Goal: Check status: Check status

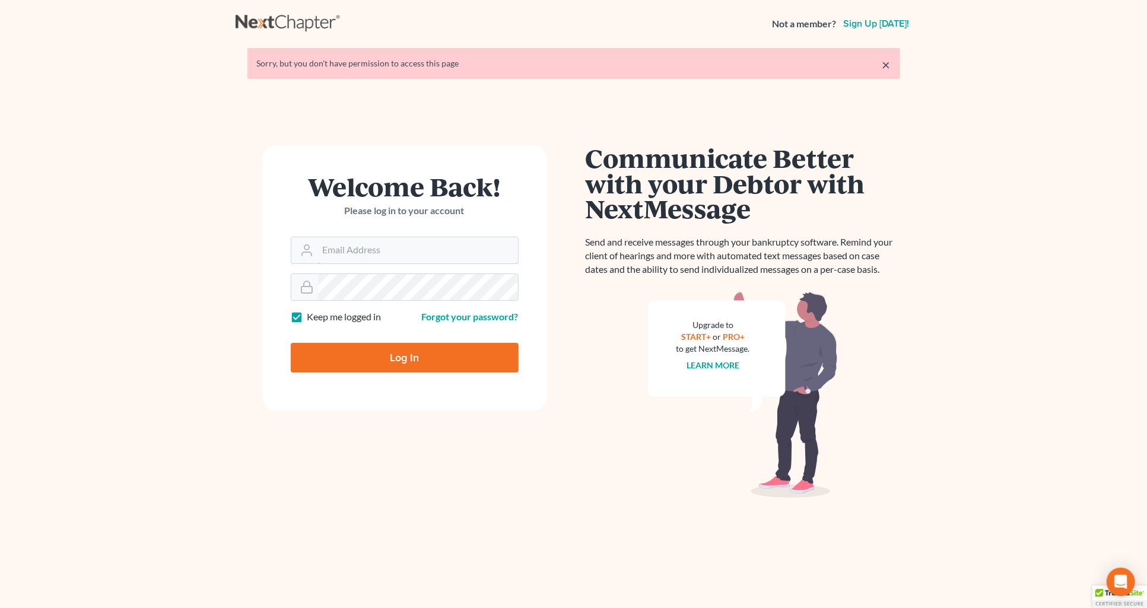
type input "[PERSON_NAME][EMAIL_ADDRESS][DOMAIN_NAME]"
click at [392, 346] on input "Log In" at bounding box center [405, 358] width 228 height 30
type input "Thinking..."
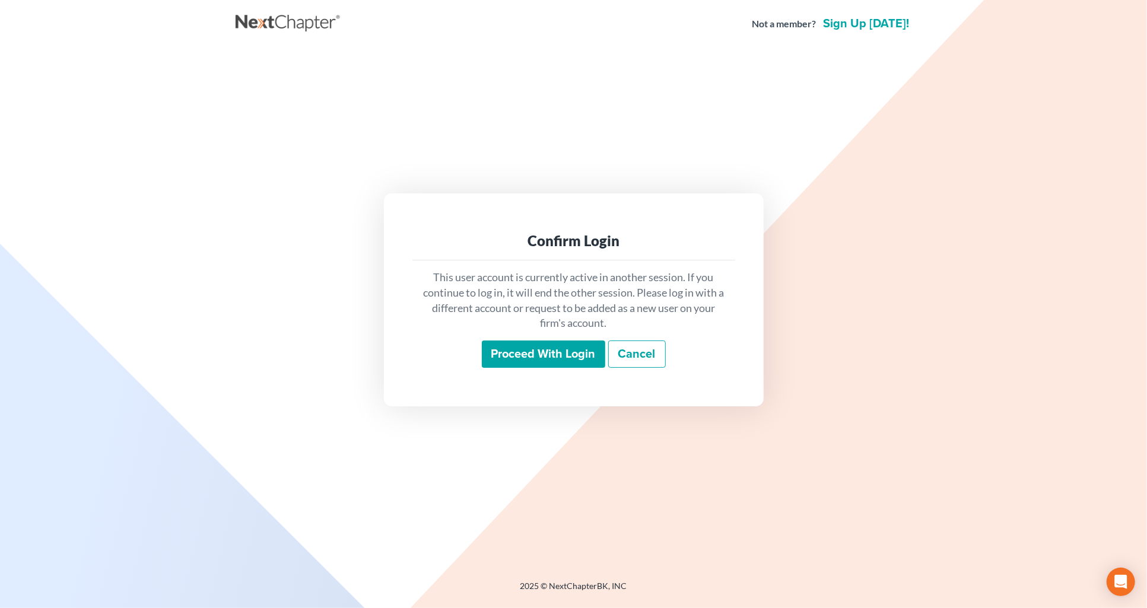
click at [563, 353] on input "Proceed with login" at bounding box center [543, 354] width 123 height 27
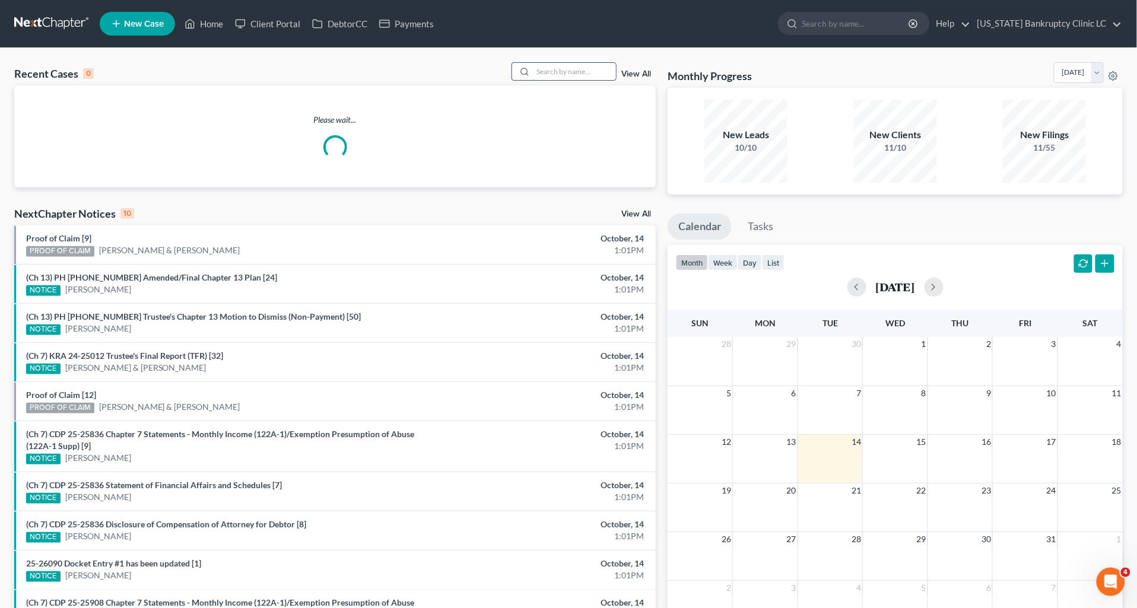
click at [571, 69] on input "search" at bounding box center [574, 71] width 83 height 17
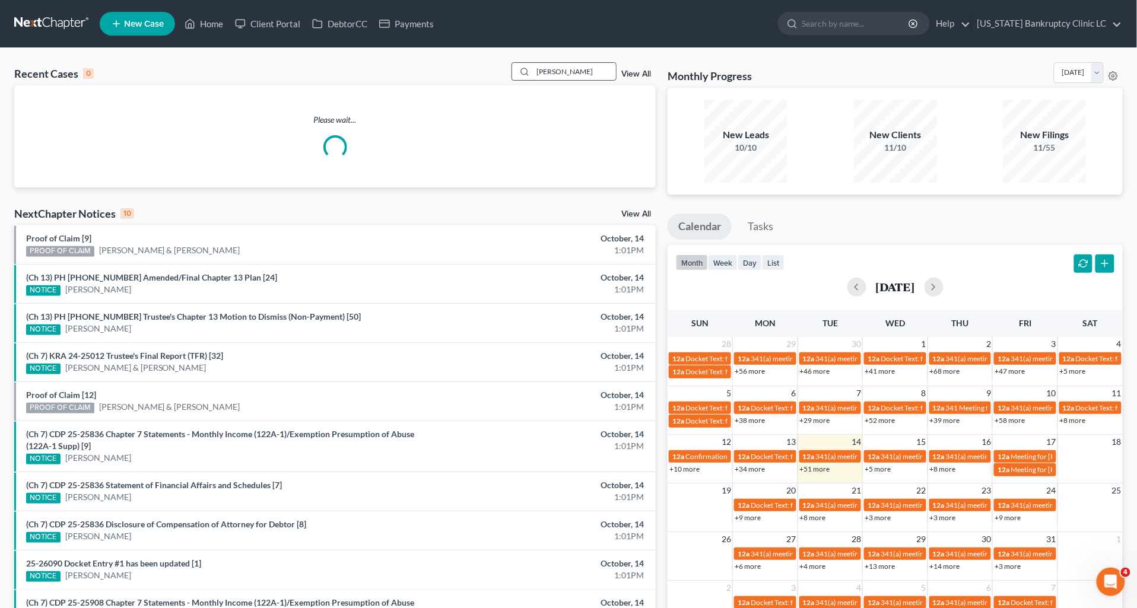
type input "avila"
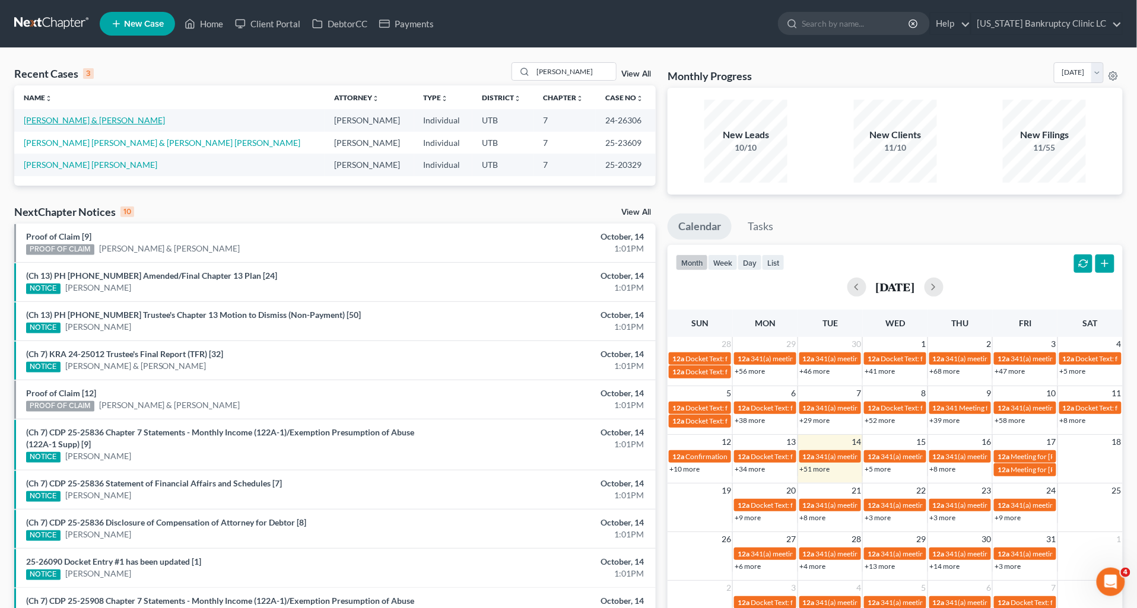
click at [89, 120] on link "Avila, Lisa & Alexander" at bounding box center [94, 120] width 141 height 10
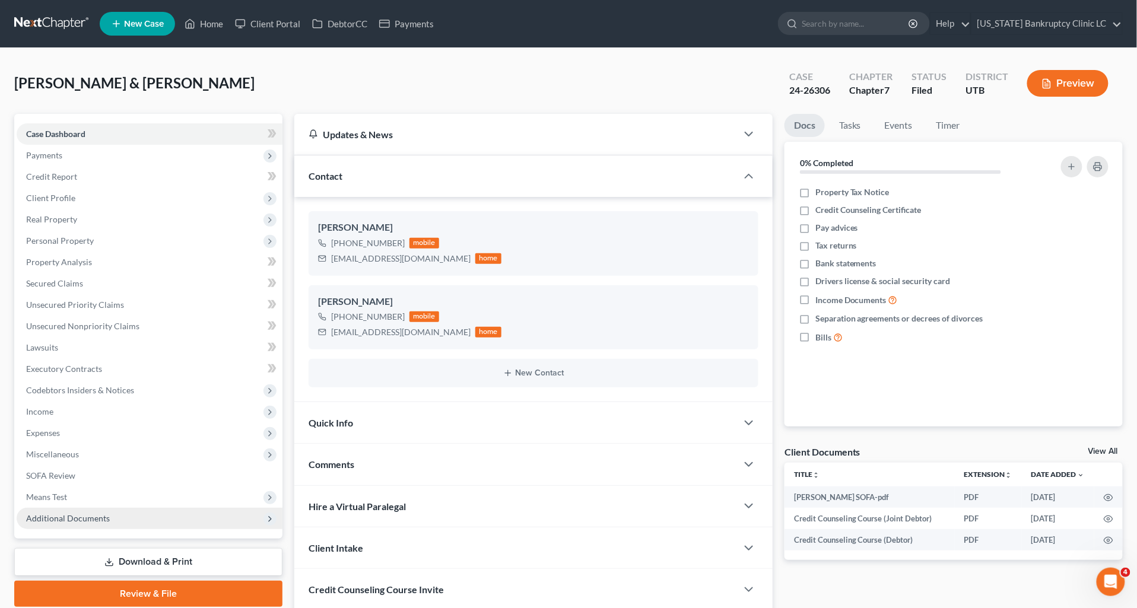
click at [81, 513] on span "Additional Documents" at bounding box center [68, 518] width 84 height 10
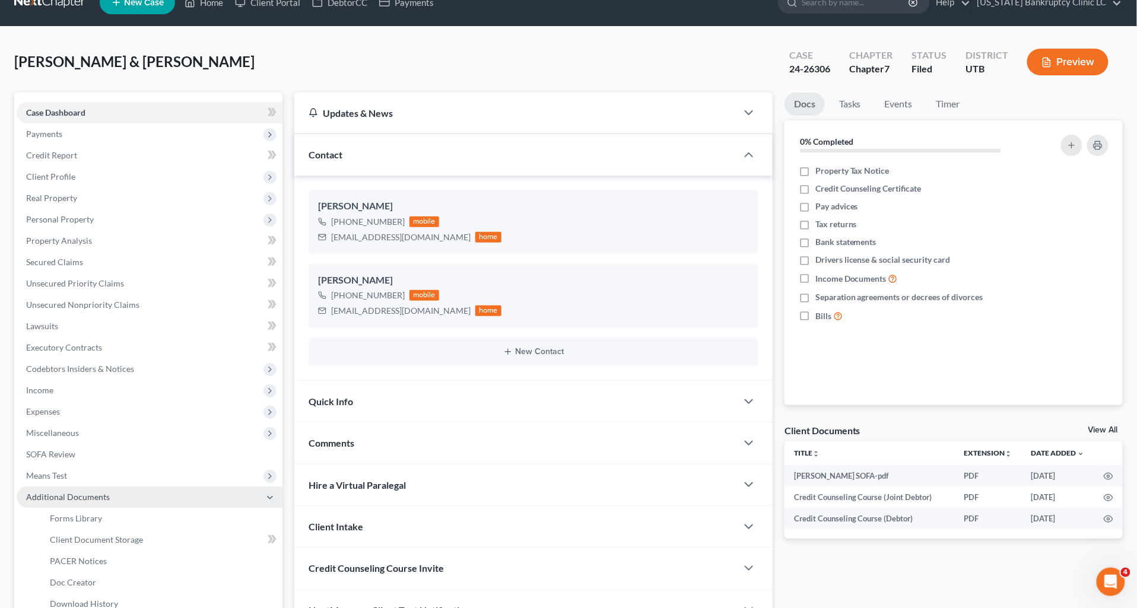
scroll to position [66, 0]
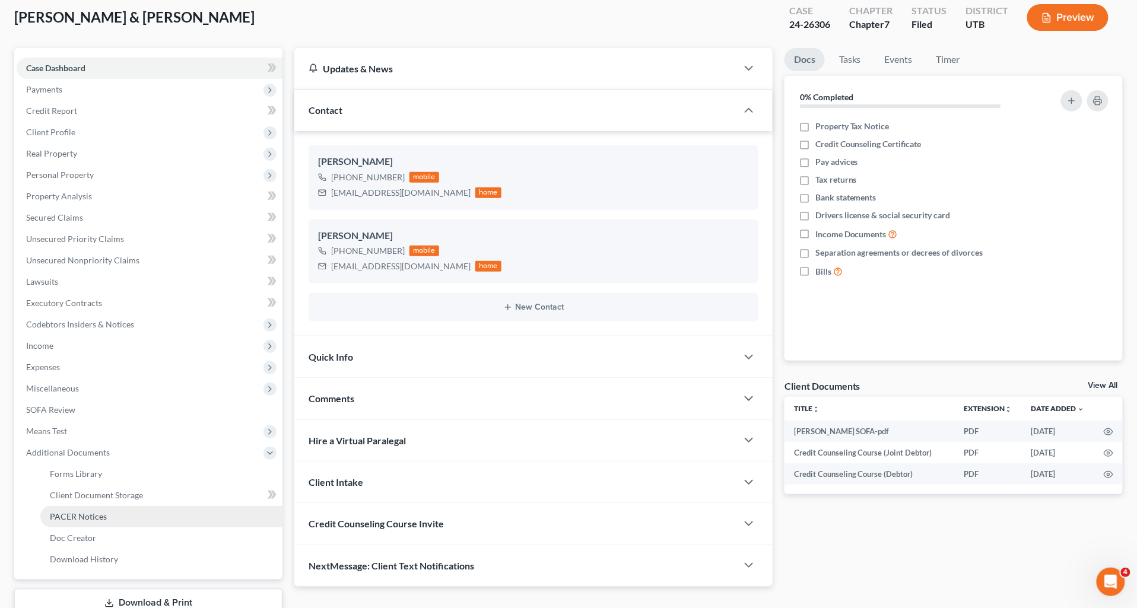
click at [97, 515] on span "PACER Notices" at bounding box center [78, 517] width 57 height 10
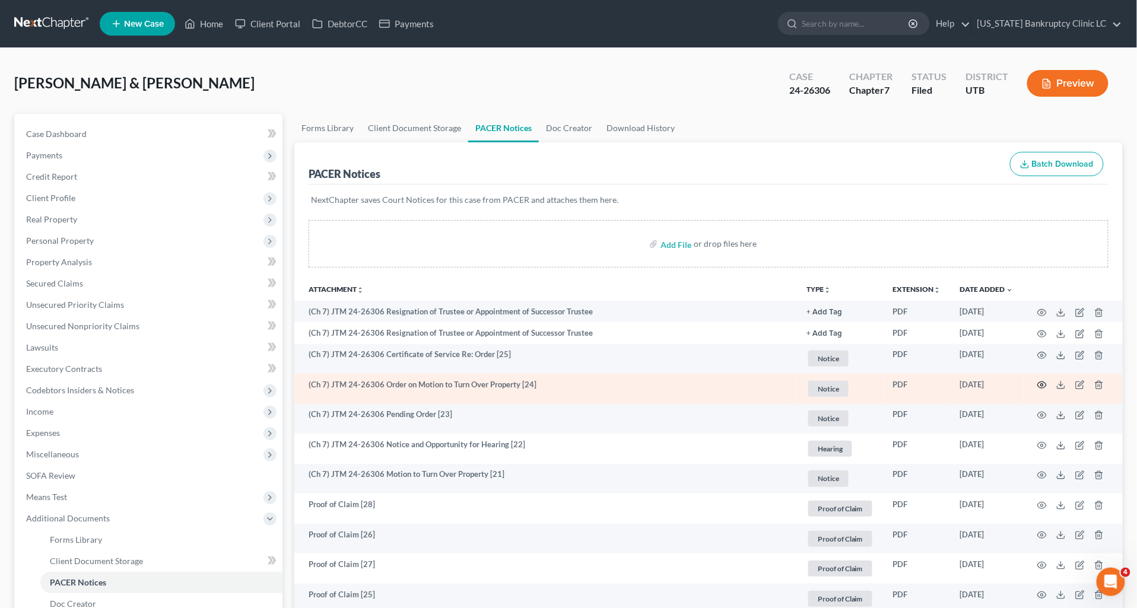
click at [1038, 385] on icon "button" at bounding box center [1042, 385] width 9 height 9
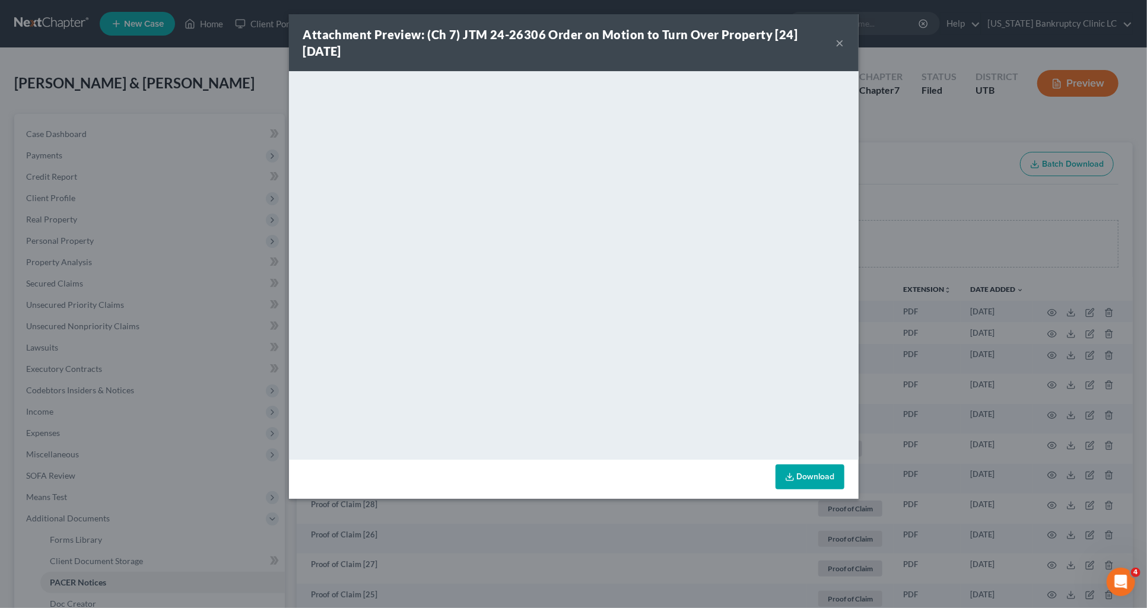
click at [839, 43] on button "×" at bounding box center [840, 43] width 8 height 14
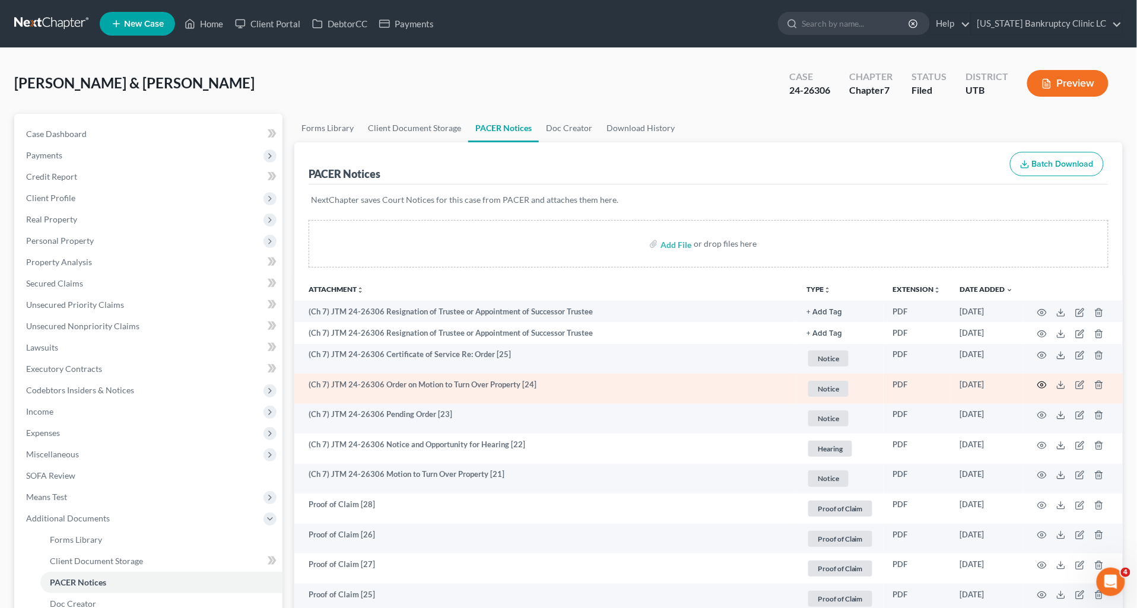
click at [1041, 383] on icon "button" at bounding box center [1042, 385] width 9 height 9
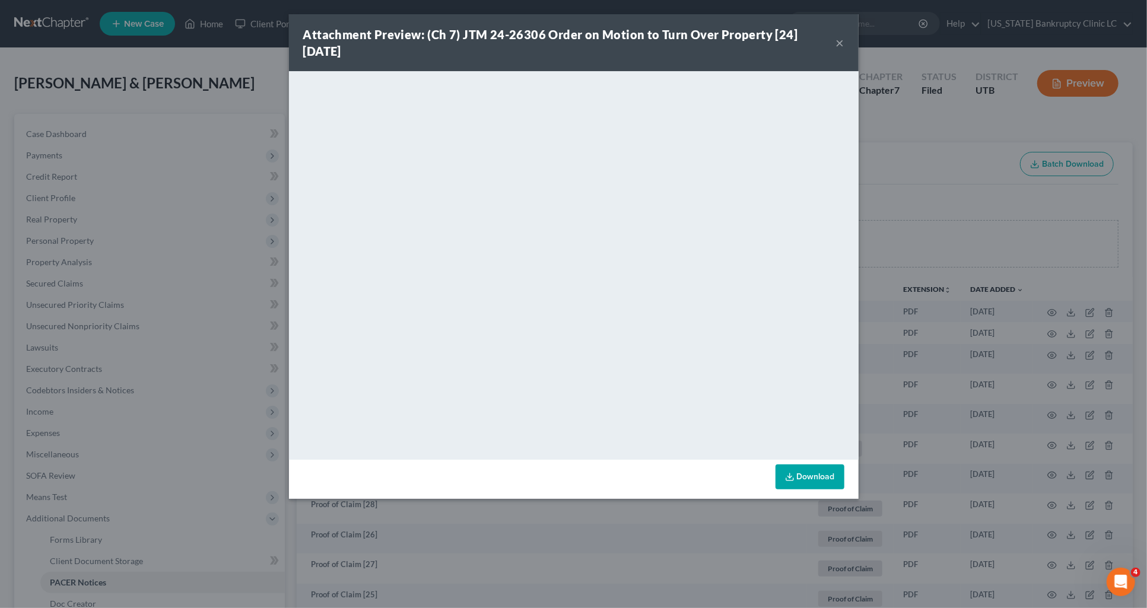
click at [838, 45] on button "×" at bounding box center [840, 43] width 8 height 14
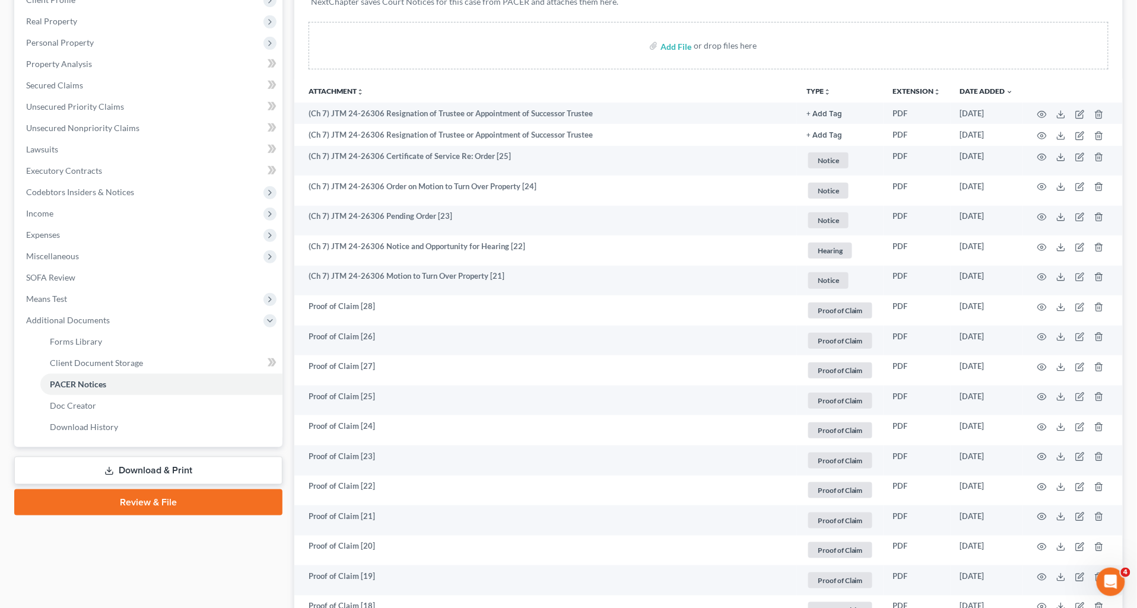
scroll to position [198, 0]
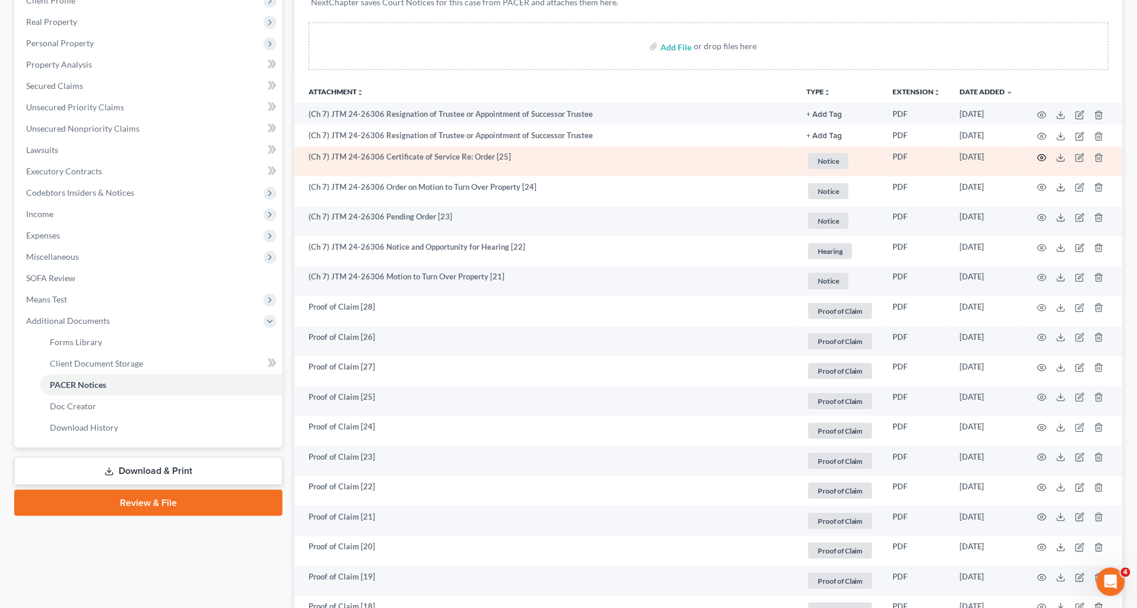
click at [1041, 158] on icon "button" at bounding box center [1042, 157] width 9 height 9
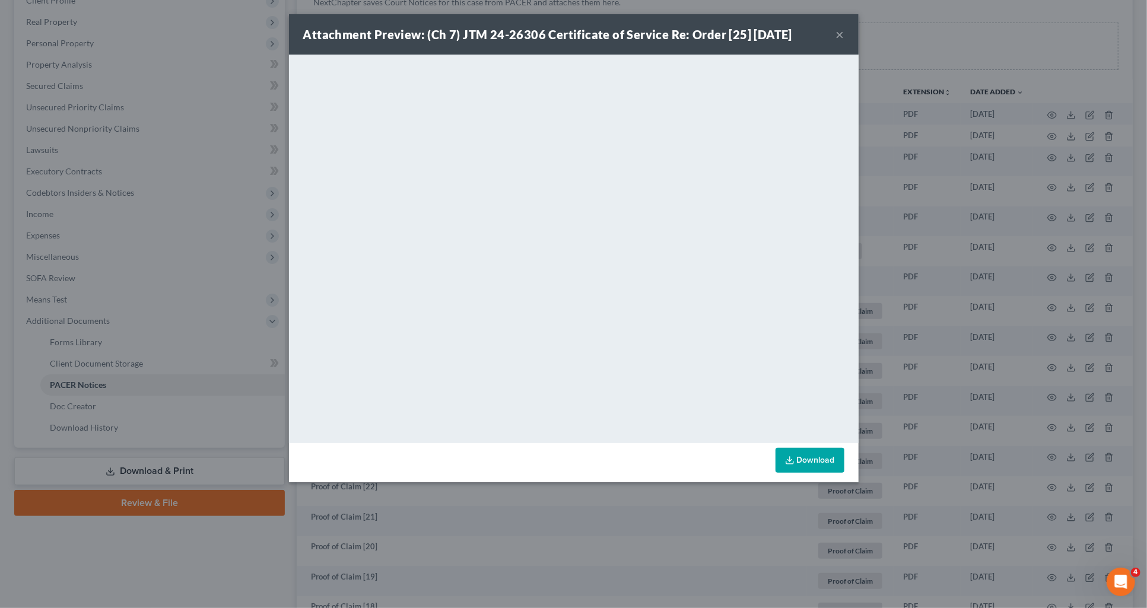
click at [838, 30] on button "×" at bounding box center [840, 34] width 8 height 14
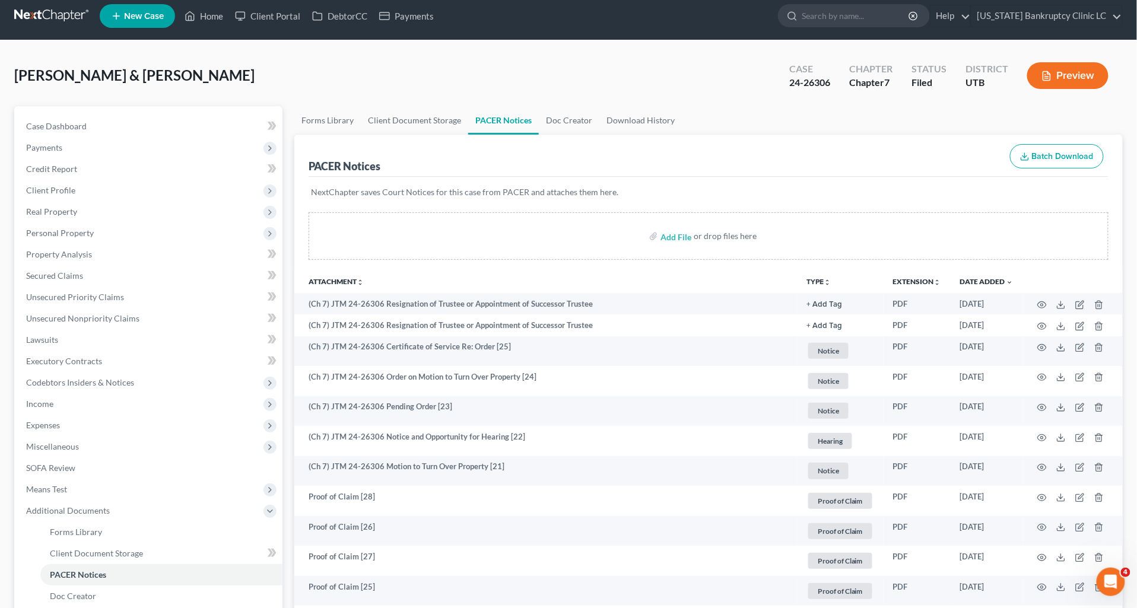
scroll to position [0, 0]
